Goal: Learn about a topic: Learn about a topic

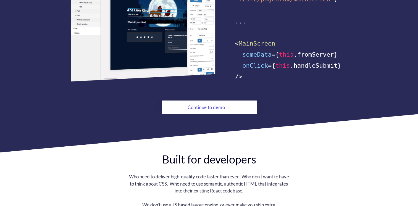
scroll to position [415, 0]
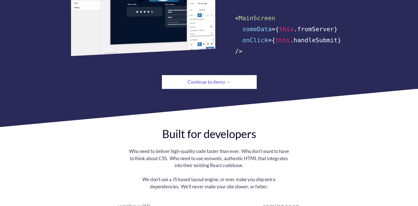
click at [207, 77] on div "Continue to demo →" at bounding box center [209, 82] width 65 height 11
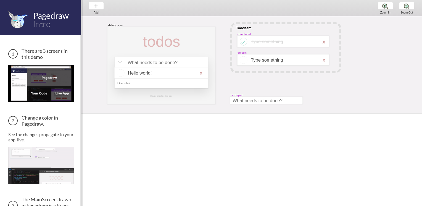
drag, startPoint x: 112, startPoint y: 76, endPoint x: 82, endPoint y: 77, distance: 29.3
click at [82, 77] on span at bounding box center [81, 103] width 3 height 206
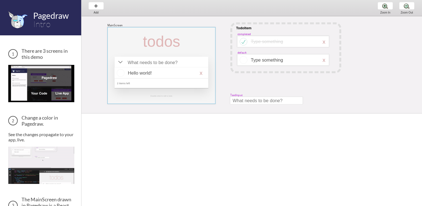
click at [200, 47] on div at bounding box center [162, 65] width 108 height 77
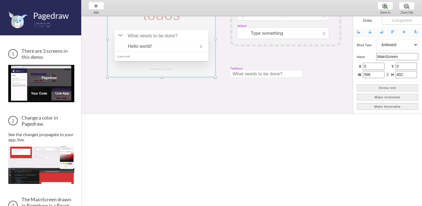
scroll to position [28, 0]
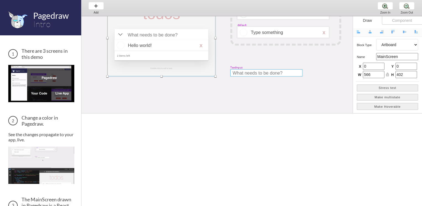
click at [268, 74] on div at bounding box center [267, 72] width 72 height 7
select select "9"
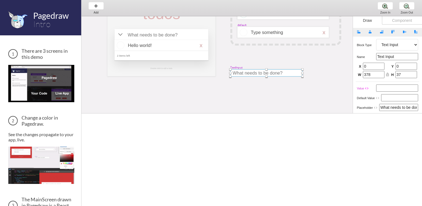
click at [268, 74] on div at bounding box center [267, 72] width 72 height 7
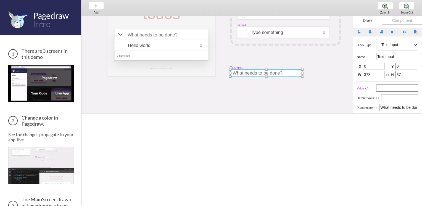
click at [279, 73] on div at bounding box center [267, 72] width 72 height 7
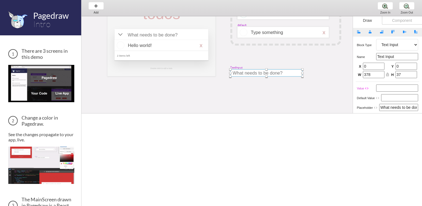
click at [279, 73] on div at bounding box center [267, 72] width 72 height 7
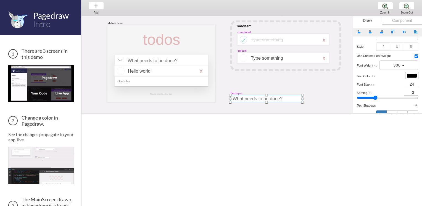
scroll to position [0, 0]
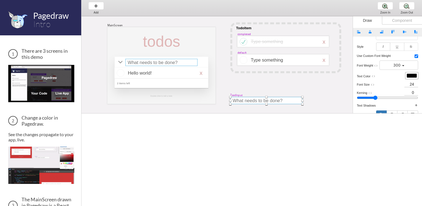
click at [155, 63] on div at bounding box center [161, 62] width 72 height 7
select select "15"
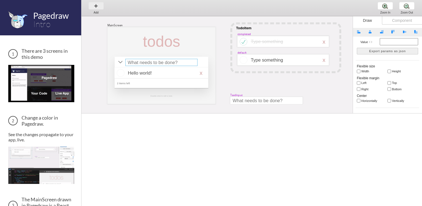
click at [101, 6] on div "Add Add Add" at bounding box center [96, 8] width 21 height 16
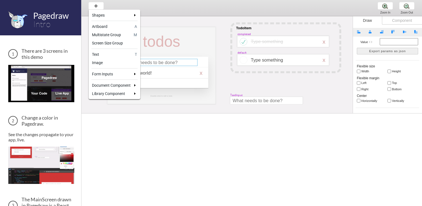
click at [240, 9] on div at bounding box center [211, 103] width 422 height 206
